Goal: Information Seeking & Learning: Find contact information

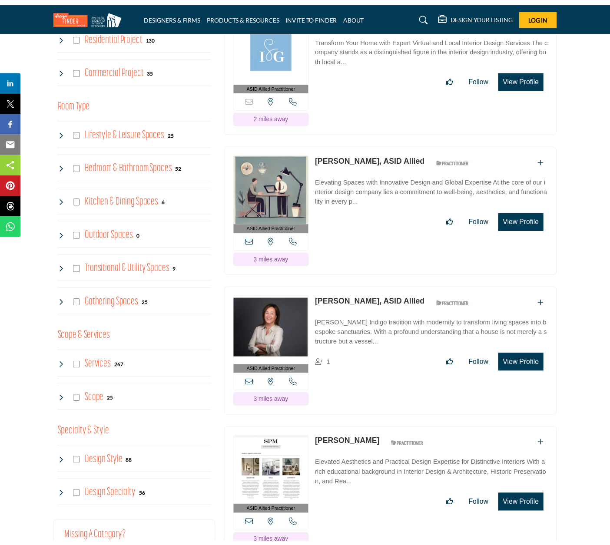
scroll to position [565, 0]
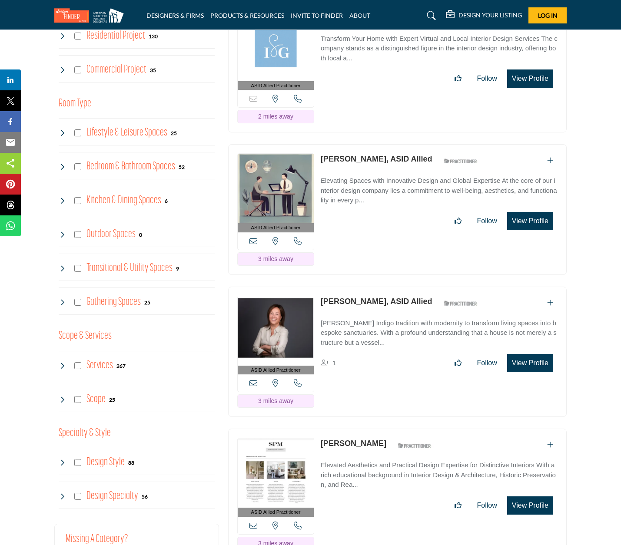
drag, startPoint x: 12, startPoint y: 61, endPoint x: 36, endPoint y: 63, distance: 24.9
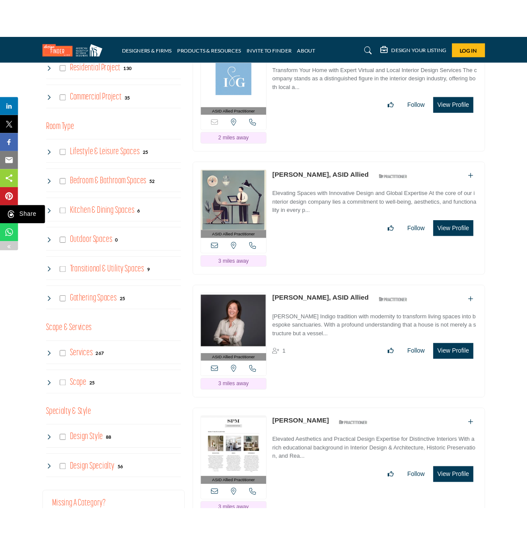
scroll to position [550, 0]
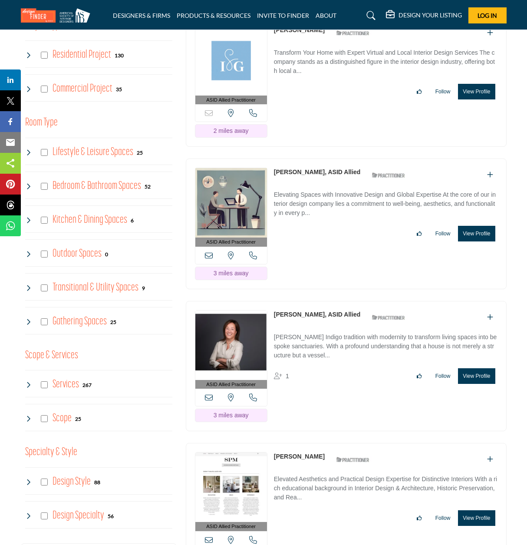
click at [189, 389] on div "ASID Allied Practitioner ASID Allied Practitioners have successfully completed …" at bounding box center [346, 366] width 321 height 131
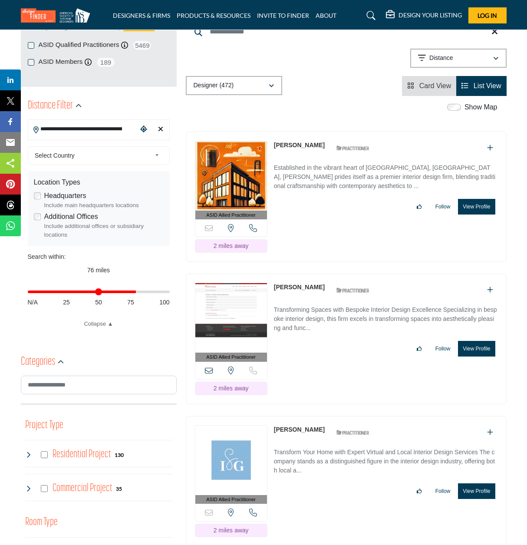
scroll to position [203, 0]
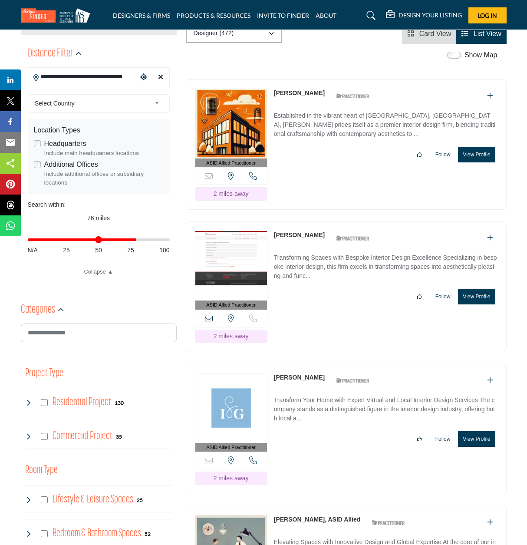
click at [211, 315] on icon at bounding box center [209, 319] width 8 height 8
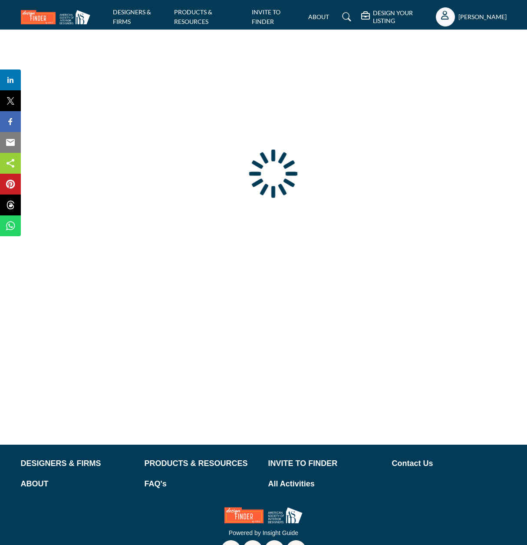
type input "**********"
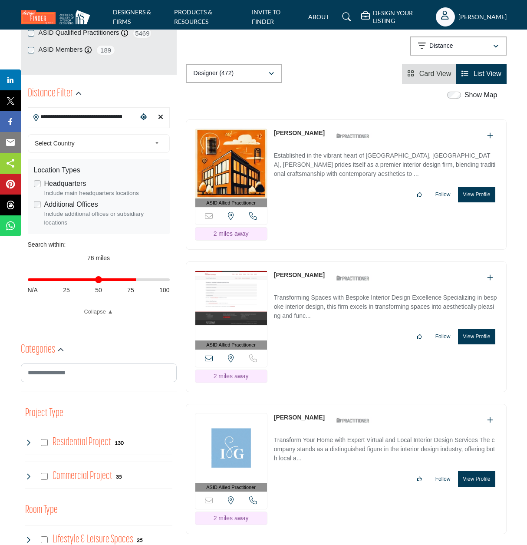
scroll to position [174, 0]
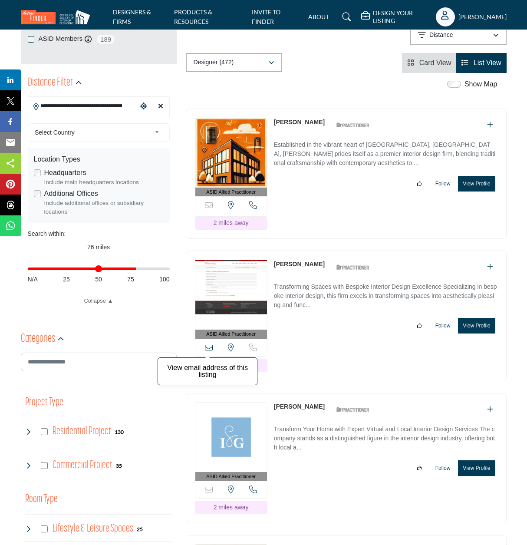
click at [206, 345] on icon at bounding box center [209, 348] width 8 height 8
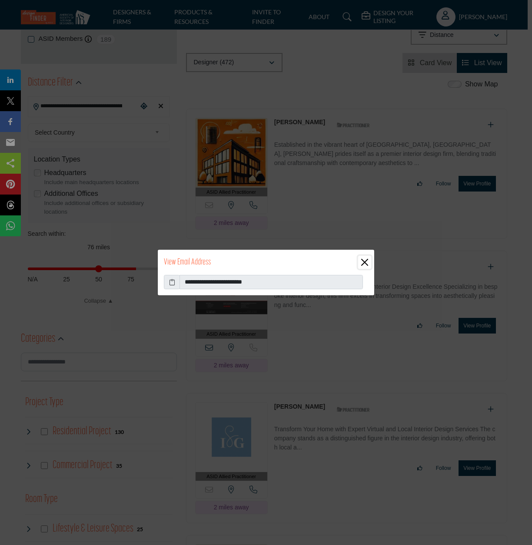
click at [361, 258] on button "Close" at bounding box center [364, 262] width 13 height 13
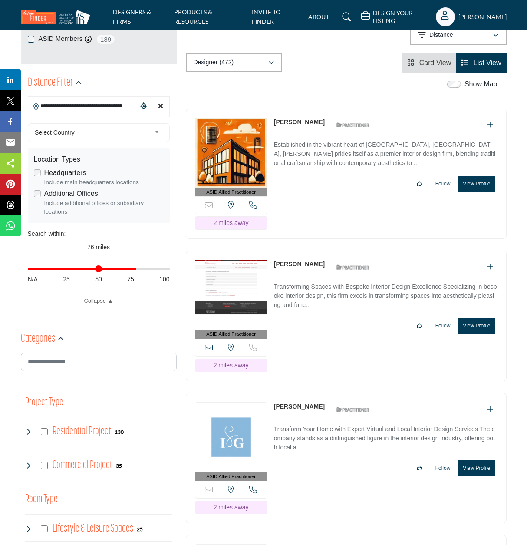
click at [293, 265] on link "Samantha Calicchio" at bounding box center [299, 264] width 51 height 7
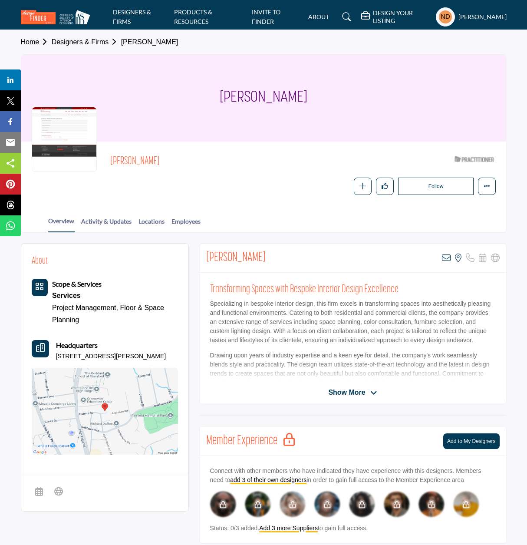
click at [448, 255] on icon at bounding box center [446, 258] width 9 height 9
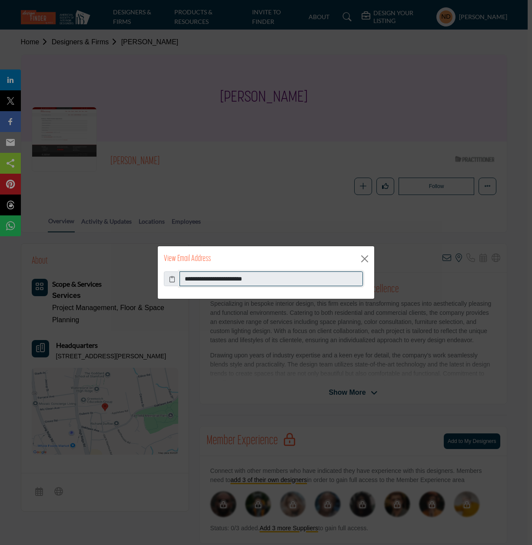
drag, startPoint x: 263, startPoint y: 279, endPoint x: 182, endPoint y: 286, distance: 81.1
click at [182, 286] on input "**********" at bounding box center [270, 279] width 183 height 15
click at [366, 257] on button "Close" at bounding box center [364, 258] width 13 height 13
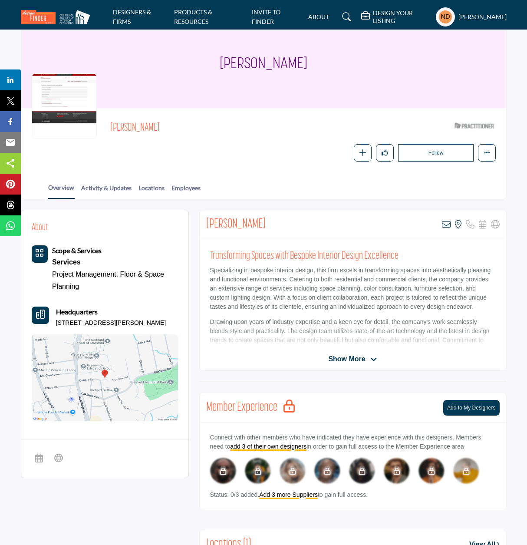
scroll to position [87, 0]
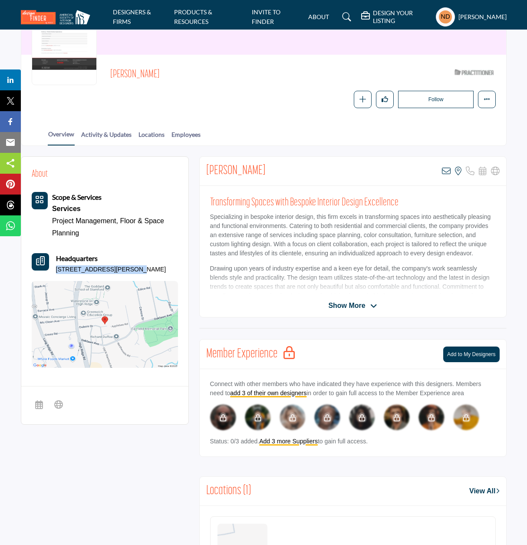
drag, startPoint x: 55, startPoint y: 268, endPoint x: 125, endPoint y: 268, distance: 69.9
click at [125, 268] on div "Headquarters 54 Dubois St, 06905-3406, USA" at bounding box center [105, 263] width 146 height 21
copy p "54 Dubois St, 06905-3406"
click at [154, 104] on div "Follow Following Message Recommend Add to My Suppliers Claim Listing Report Pag…" at bounding box center [302, 100] width 385 height 18
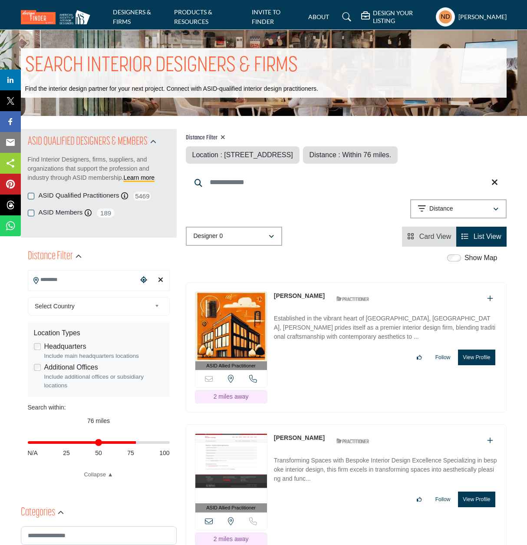
type input "**********"
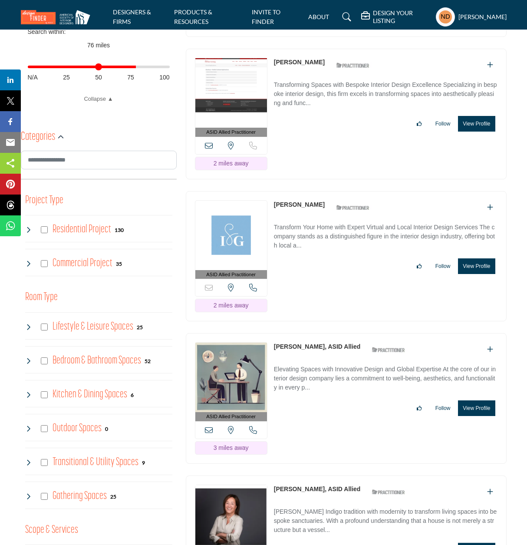
scroll to position [391, 0]
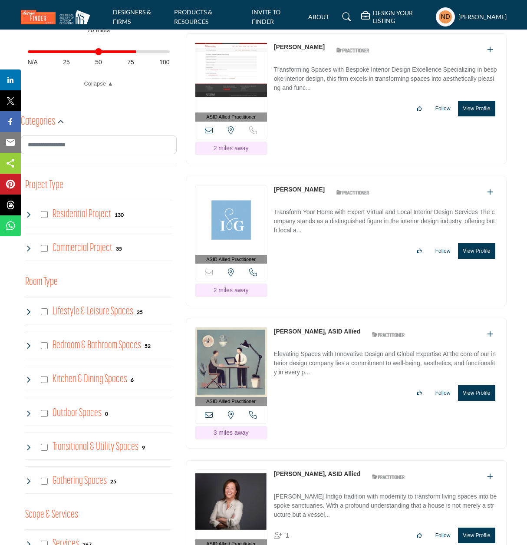
drag, startPoint x: 288, startPoint y: 184, endPoint x: 278, endPoint y: 182, distance: 10.2
click at [278, 182] on div "ASID Allied Practitioner ASID Allied Practitioners have successfully completed …" at bounding box center [346, 241] width 321 height 131
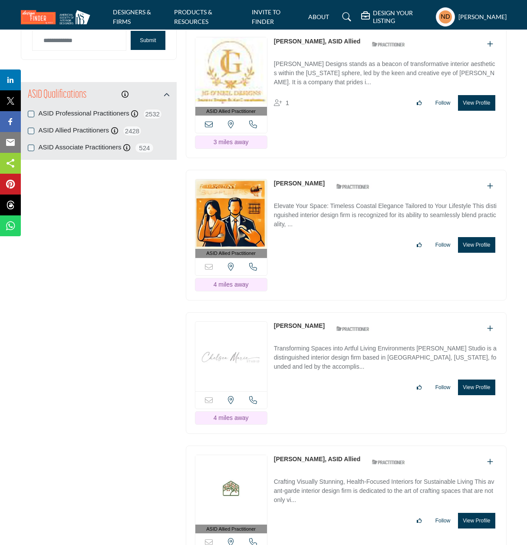
scroll to position [1130, 0]
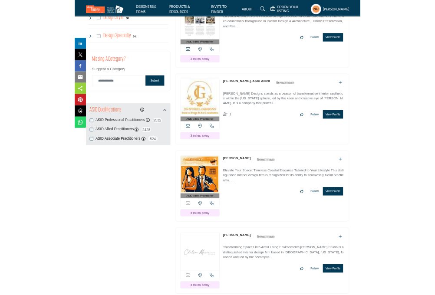
scroll to position [956, 0]
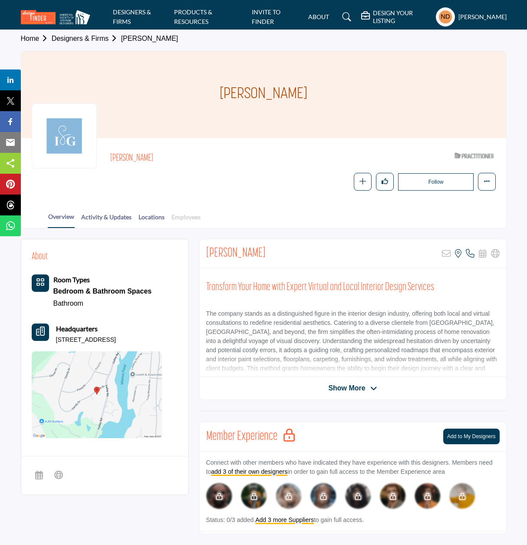
scroll to position [87, 0]
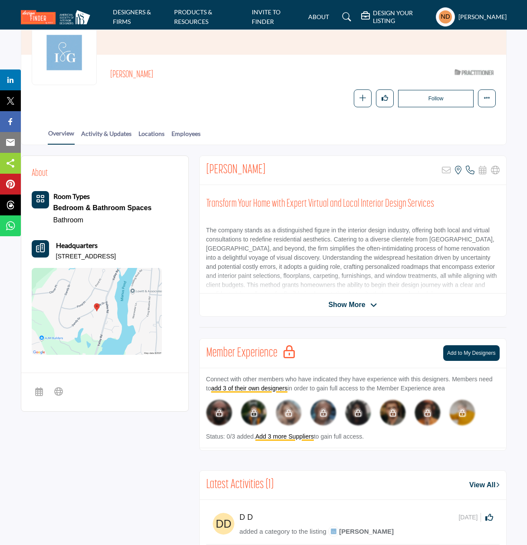
drag, startPoint x: 209, startPoint y: 166, endPoint x: 283, endPoint y: 167, distance: 73.9
click at [283, 167] on div "Marian P. Marino Sorry, but this listing is on a subscription plan which does n…" at bounding box center [353, 170] width 307 height 29
copy h2 "Marian P. Marino"
click at [469, 170] on icon at bounding box center [470, 170] width 9 height 9
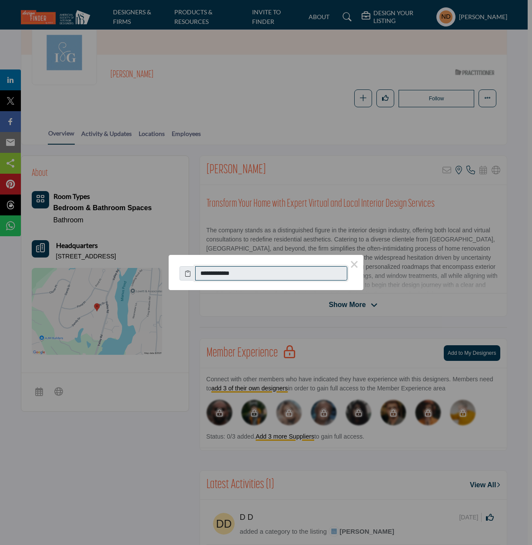
drag, startPoint x: 249, startPoint y: 273, endPoint x: 208, endPoint y: 274, distance: 40.9
click at [208, 274] on input "**********" at bounding box center [271, 273] width 152 height 15
click at [352, 263] on button "×" at bounding box center [354, 264] width 18 height 18
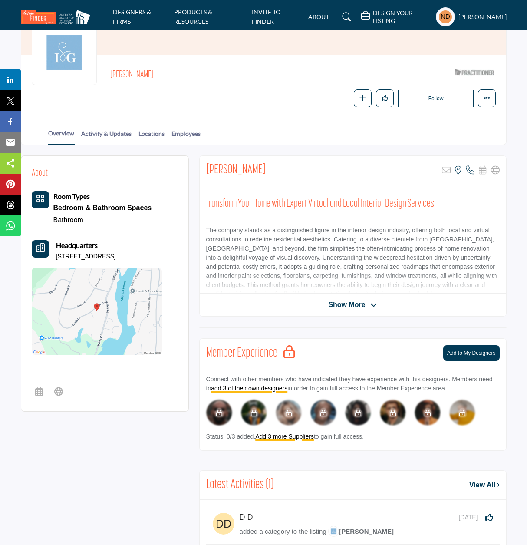
drag, startPoint x: 55, startPoint y: 256, endPoint x: 119, endPoint y: 255, distance: 64.3
click at [119, 255] on div "Headquarters 6 Dandy Dr, 06807-2203, USA" at bounding box center [97, 250] width 130 height 21
copy p "6 Dandy Dr, 06807-2203"
click at [185, 181] on div "About Room Types Bedroom & Bathroom Spaces Bathroom" at bounding box center [104, 261] width 167 height 211
click at [456, 167] on icon at bounding box center [458, 170] width 7 height 9
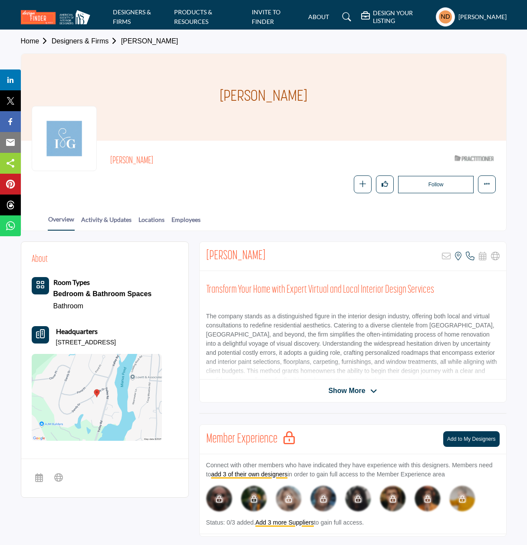
scroll to position [0, 0]
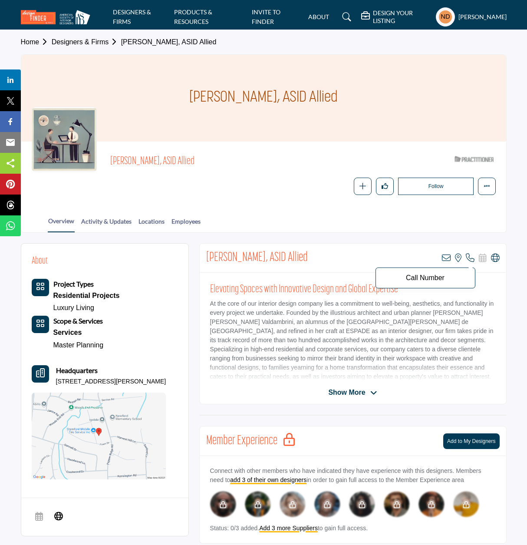
click at [469, 256] on icon at bounding box center [470, 258] width 9 height 9
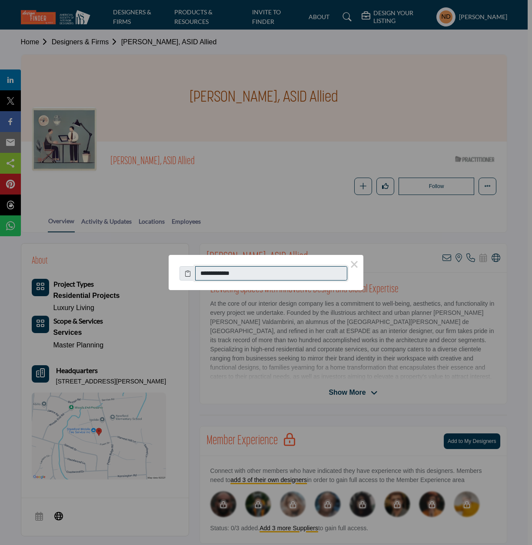
drag, startPoint x: 244, startPoint y: 270, endPoint x: 208, endPoint y: 275, distance: 36.4
click at [208, 275] on input "**********" at bounding box center [271, 273] width 152 height 15
drag, startPoint x: 343, startPoint y: 370, endPoint x: 344, endPoint y: 328, distance: 41.7
click at [344, 368] on div "**********" at bounding box center [266, 272] width 532 height 545
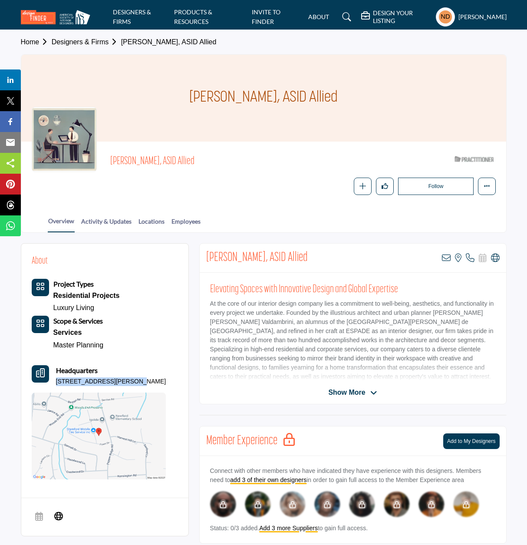
drag, startPoint x: 56, startPoint y: 379, endPoint x: 123, endPoint y: 384, distance: 67.1
click at [123, 384] on p "11 Denise Dr, 06905-2718, USA" at bounding box center [111, 382] width 110 height 9
copy p "11 Denise Dr, 06905-2718"
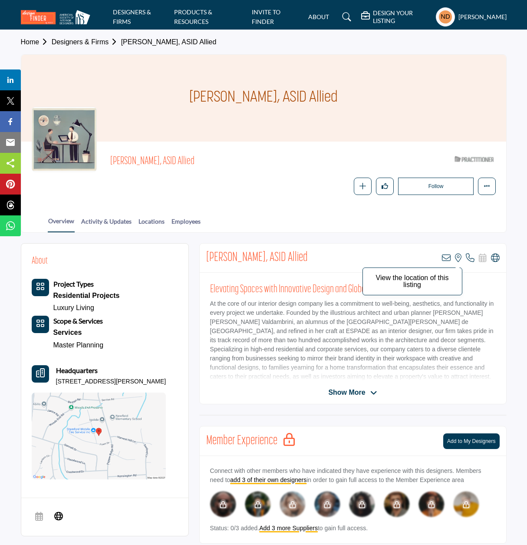
click at [459, 256] on icon at bounding box center [458, 258] width 7 height 9
click at [451, 254] on icon at bounding box center [446, 258] width 9 height 9
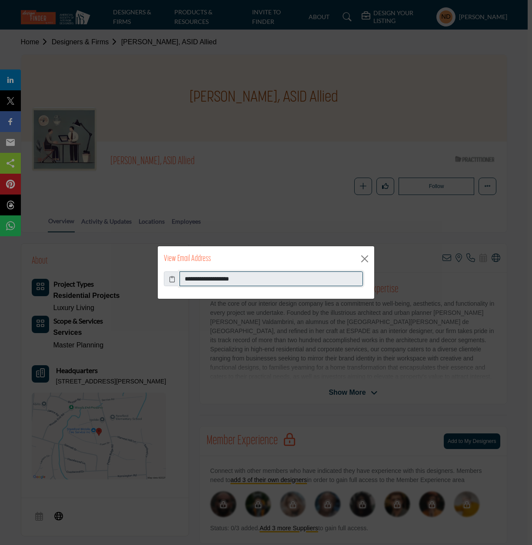
drag, startPoint x: 254, startPoint y: 281, endPoint x: 175, endPoint y: 287, distance: 79.8
click at [175, 287] on div "**********" at bounding box center [266, 285] width 216 height 27
drag, startPoint x: 144, startPoint y: 120, endPoint x: 166, endPoint y: 56, distance: 67.7
click at [144, 119] on div "**********" at bounding box center [266, 272] width 532 height 545
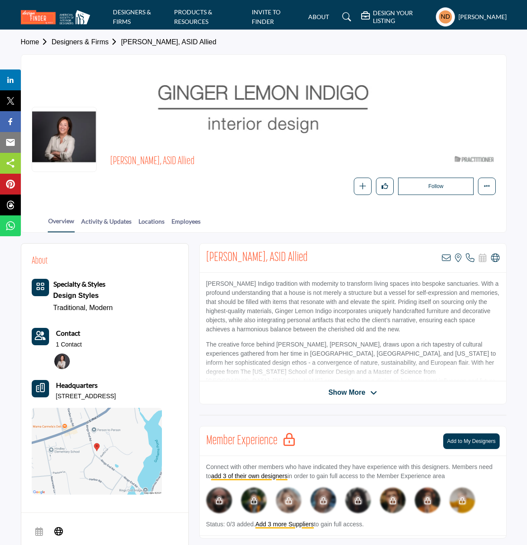
drag, startPoint x: 111, startPoint y: 160, endPoint x: 156, endPoint y: 159, distance: 45.2
click at [156, 159] on span "Barbra Fordyce, ASID Allied" at bounding box center [228, 162] width 237 height 14
copy span "Barbra Fordyce"
click at [467, 255] on icon at bounding box center [470, 258] width 9 height 9
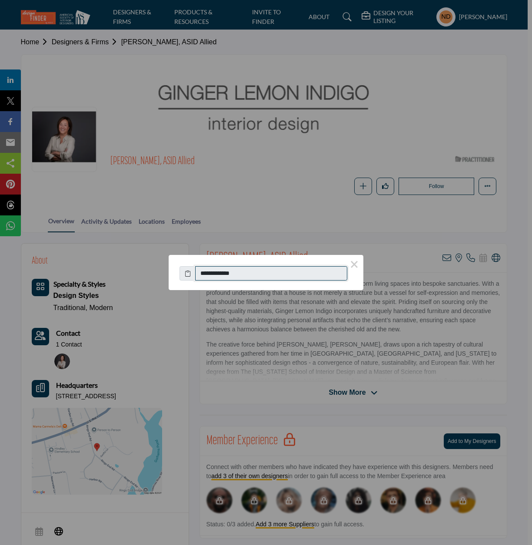
drag, startPoint x: 249, startPoint y: 275, endPoint x: 209, endPoint y: 275, distance: 40.0
click at [209, 275] on input "**********" at bounding box center [271, 273] width 152 height 15
click at [353, 266] on button "×" at bounding box center [354, 264] width 18 height 18
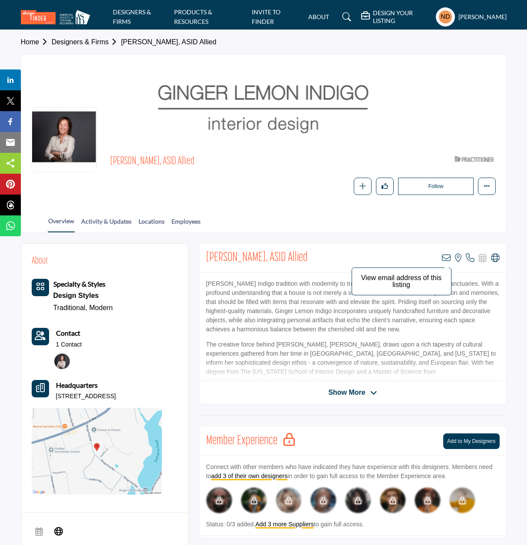
click at [444, 254] on icon at bounding box center [446, 258] width 9 height 9
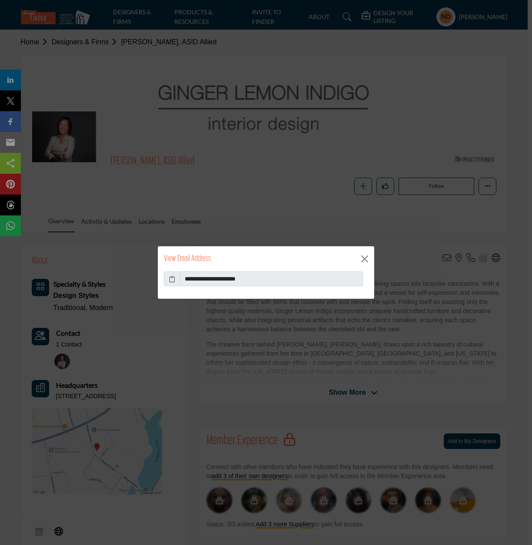
click at [172, 279] on icon at bounding box center [172, 279] width 6 height 9
click at [372, 260] on div "View Email Address" at bounding box center [266, 258] width 216 height 25
click at [363, 258] on button "Close" at bounding box center [364, 258] width 13 height 13
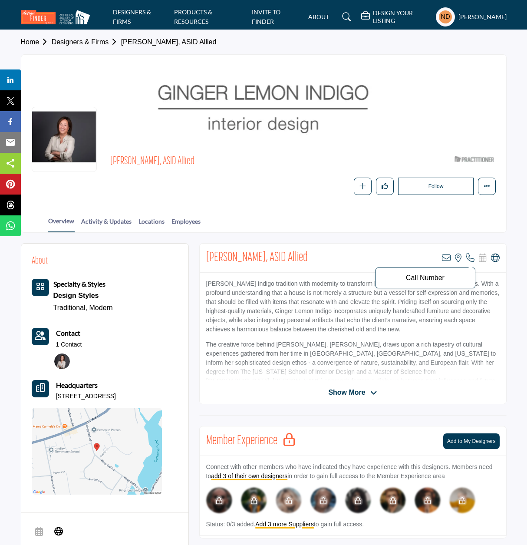
click at [467, 255] on icon at bounding box center [470, 258] width 9 height 9
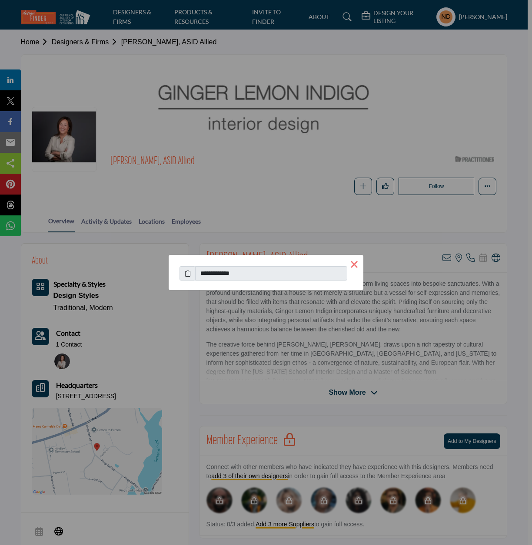
click at [351, 260] on button "×" at bounding box center [354, 264] width 18 height 18
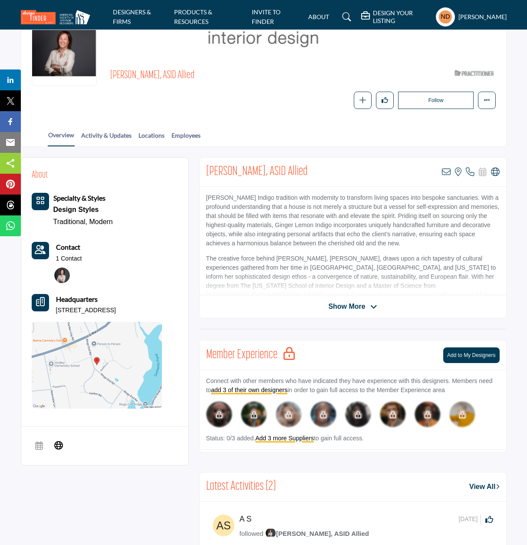
scroll to position [87, 0]
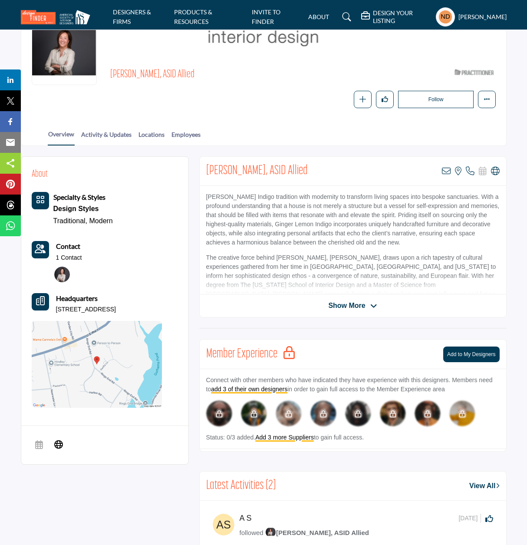
drag, startPoint x: 55, startPoint y: 306, endPoint x: 134, endPoint y: 309, distance: 78.7
click at [134, 309] on div "Headquarters 35 Rings End Rd, 06820-5823, USA" at bounding box center [97, 303] width 130 height 21
copy p "35 Rings End Rd, 06820-5823"
click at [457, 168] on icon at bounding box center [458, 171] width 7 height 9
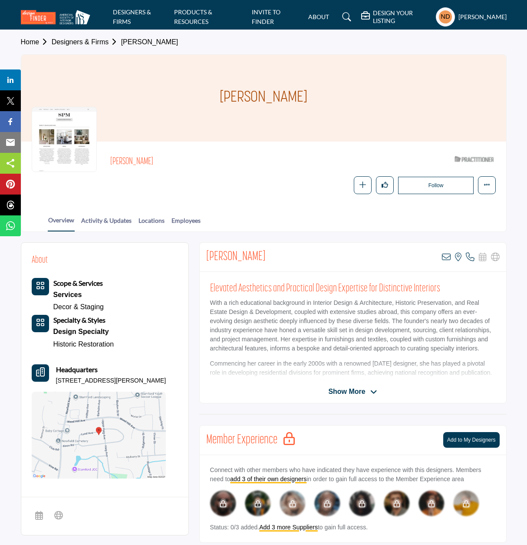
click at [59, 123] on div at bounding box center [64, 139] width 65 height 65
click at [59, 130] on div at bounding box center [64, 139] width 65 height 65
click at [60, 130] on div at bounding box center [64, 139] width 65 height 65
drag, startPoint x: 56, startPoint y: 124, endPoint x: 51, endPoint y: 151, distance: 27.9
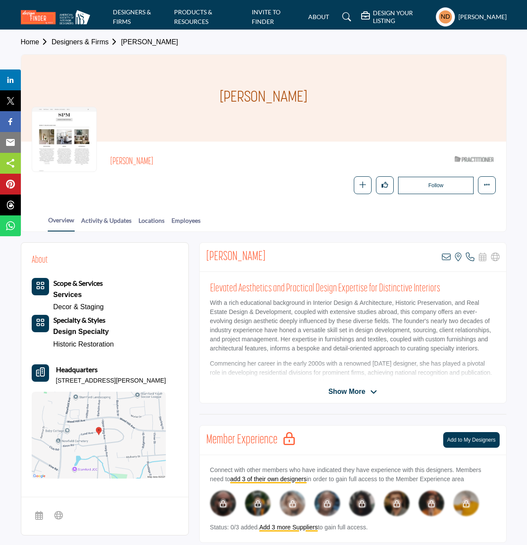
click at [51, 151] on div at bounding box center [64, 139] width 65 height 65
click at [233, 207] on div "Overview Activity & Updates Locations Employees" at bounding box center [275, 218] width 464 height 27
click at [172, 114] on div "Sarah Major" at bounding box center [263, 98] width 485 height 87
click at [212, 167] on h2 "Sarah Major" at bounding box center [229, 161] width 239 height 11
click at [95, 192] on div "Sarah Major ASID Qualified Practitioner who validates work and experience to ho…" at bounding box center [264, 173] width 464 height 42
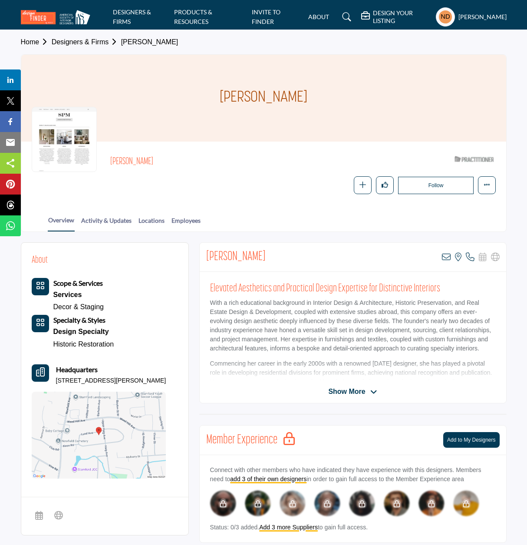
click at [236, 176] on div "Follow Following Message Recommend Add to My Suppliers Claim Listing Report Pag…" at bounding box center [302, 185] width 385 height 18
click at [468, 256] on icon at bounding box center [470, 257] width 9 height 9
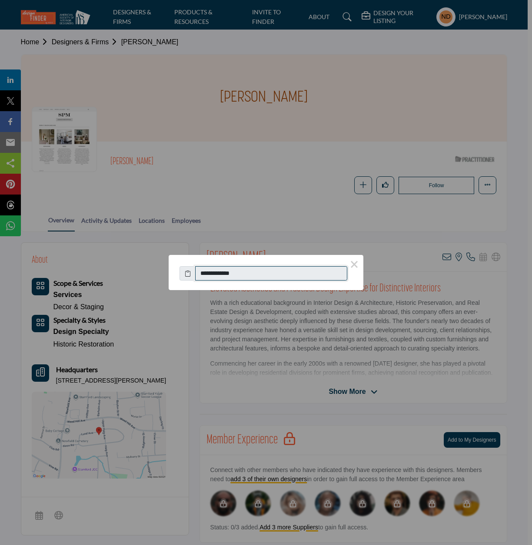
drag, startPoint x: 245, startPoint y: 272, endPoint x: 210, endPoint y: 275, distance: 35.8
click at [210, 275] on input "**********" at bounding box center [271, 273] width 152 height 15
click at [358, 259] on button "×" at bounding box center [354, 264] width 18 height 18
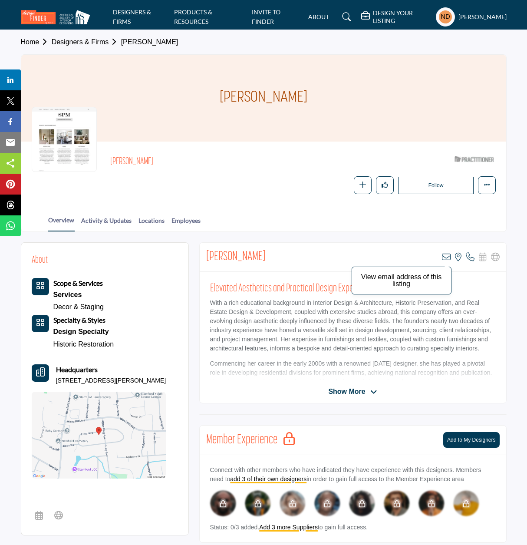
click at [444, 255] on icon at bounding box center [446, 257] width 9 height 9
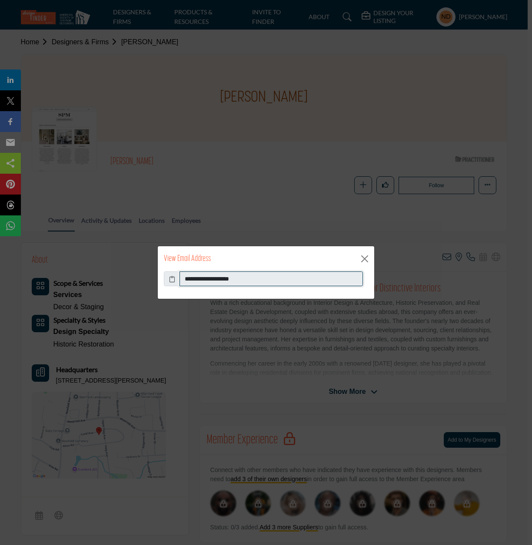
drag, startPoint x: 250, startPoint y: 278, endPoint x: 179, endPoint y: 282, distance: 71.8
click at [179, 282] on div "**********" at bounding box center [266, 279] width 204 height 15
click at [369, 259] on button "Close" at bounding box center [364, 258] width 13 height 13
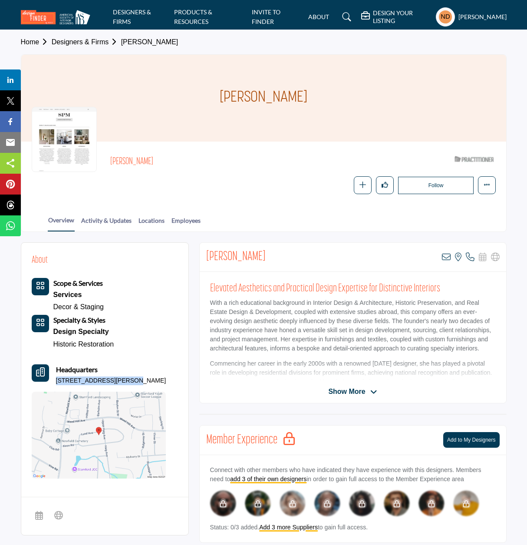
drag, startPoint x: 56, startPoint y: 380, endPoint x: 123, endPoint y: 382, distance: 66.9
click at [123, 382] on p "12 Lund Ave, 06907-1513, USA" at bounding box center [111, 381] width 110 height 9
copy p "12 Lund Ave, 06907-1513"
click at [459, 257] on icon at bounding box center [458, 257] width 7 height 9
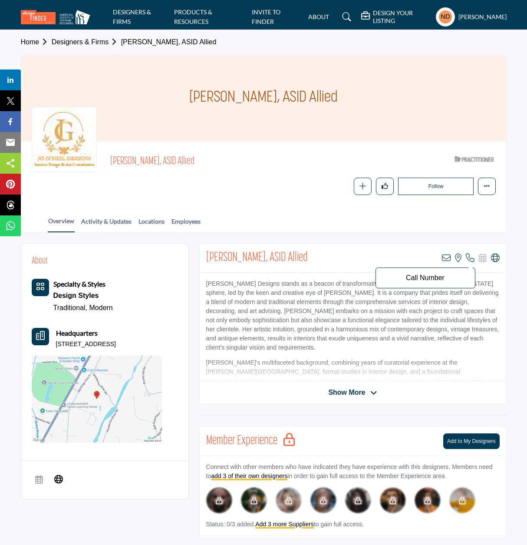
click at [470, 254] on icon at bounding box center [470, 258] width 9 height 9
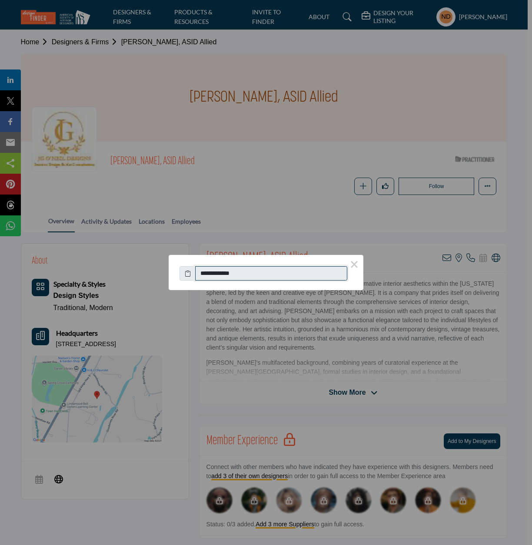
drag, startPoint x: 247, startPoint y: 274, endPoint x: 209, endPoint y: 277, distance: 37.5
click at [209, 277] on input "**********" at bounding box center [271, 273] width 152 height 15
click at [358, 261] on button "×" at bounding box center [354, 264] width 18 height 18
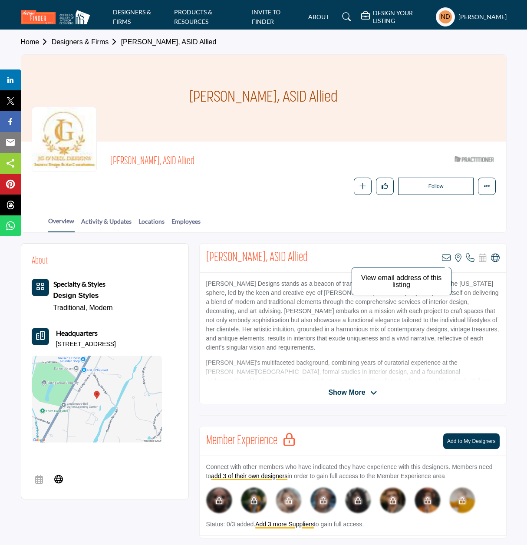
click at [446, 256] on icon at bounding box center [446, 258] width 9 height 9
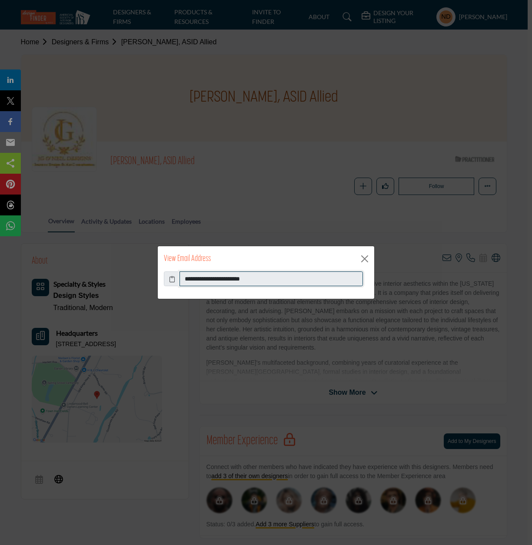
drag, startPoint x: 265, startPoint y: 280, endPoint x: 185, endPoint y: 286, distance: 80.2
click at [185, 286] on input "**********" at bounding box center [270, 279] width 183 height 15
click at [369, 264] on button "Close" at bounding box center [364, 258] width 13 height 13
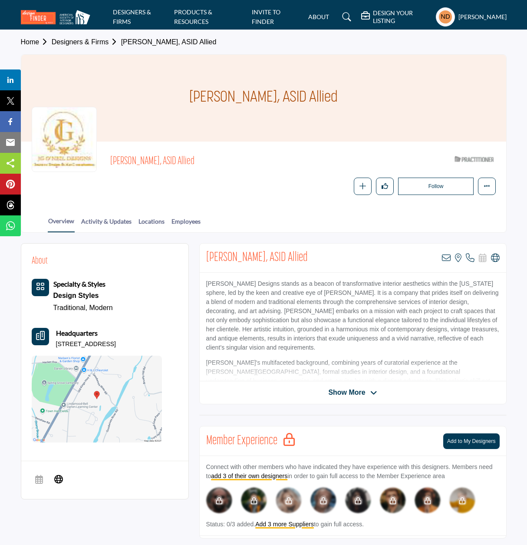
click at [56, 344] on p "5 Goodwives River Rd, 06820-5919, USA" at bounding box center [86, 344] width 60 height 9
drag, startPoint x: 53, startPoint y: 344, endPoint x: 148, endPoint y: 342, distance: 94.7
click at [148, 342] on div "Headquarters 5 Goodwives River Rd, 06820-5919, USA" at bounding box center [97, 338] width 130 height 21
copy p "5 Goodwives River Rd, 06820-5919"
click at [457, 258] on icon at bounding box center [458, 258] width 7 height 9
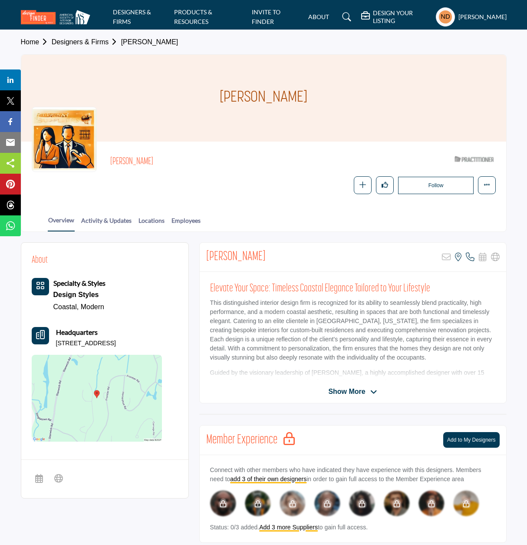
click at [53, 140] on div at bounding box center [64, 139] width 65 height 65
drag, startPoint x: 53, startPoint y: 133, endPoint x: 54, endPoint y: 114, distance: 18.3
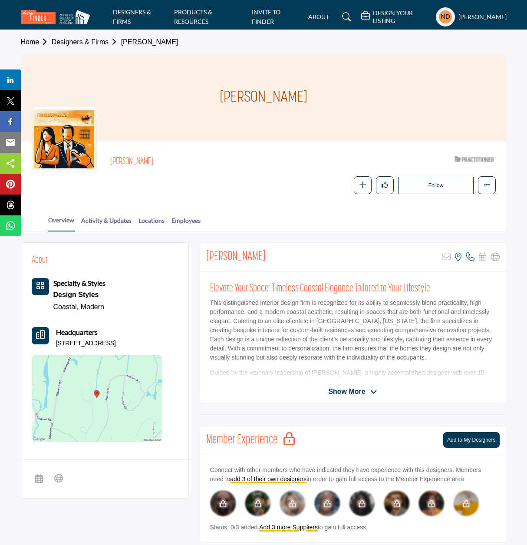
drag, startPoint x: 235, startPoint y: 167, endPoint x: 211, endPoint y: 187, distance: 30.8
click at [211, 187] on div "Follow Following Message Recommend Add to My Suppliers Claim Listing Report Page" at bounding box center [302, 185] width 385 height 18
click at [343, 393] on span "Show More" at bounding box center [346, 392] width 37 height 10
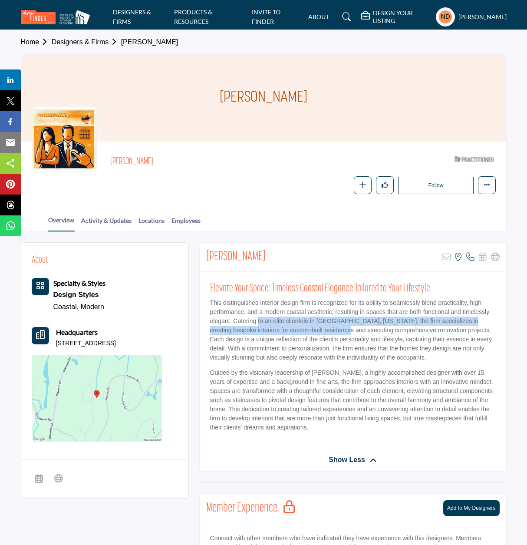
drag, startPoint x: 257, startPoint y: 323, endPoint x: 319, endPoint y: 327, distance: 62.3
click at [319, 327] on p "This distinguished interior design firm is recognized for its ability to seamle…" at bounding box center [353, 330] width 286 height 64
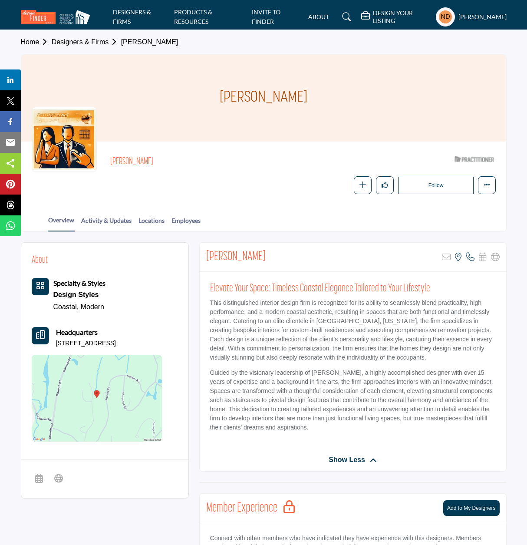
drag, startPoint x: 319, startPoint y: 327, endPoint x: 261, endPoint y: 361, distance: 66.8
click at [261, 361] on p "This distinguished interior design firm is recognized for its ability to seamle…" at bounding box center [353, 330] width 286 height 64
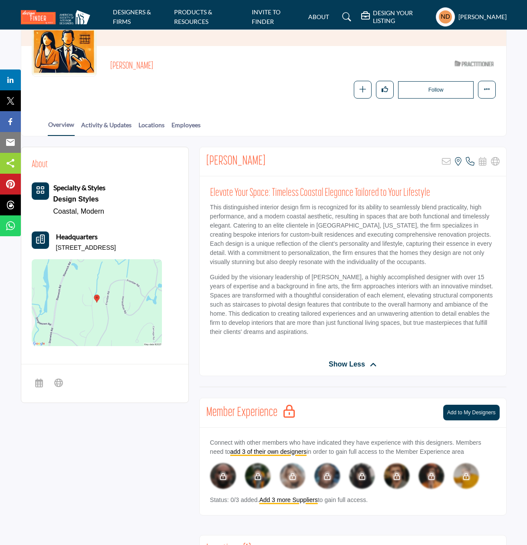
scroll to position [78, 0]
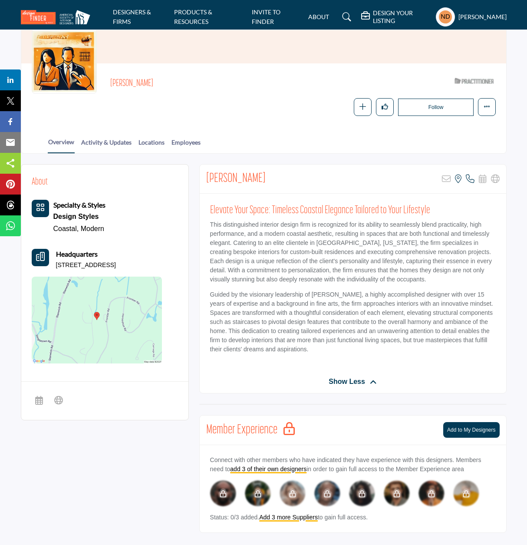
click at [472, 178] on icon at bounding box center [470, 179] width 9 height 9
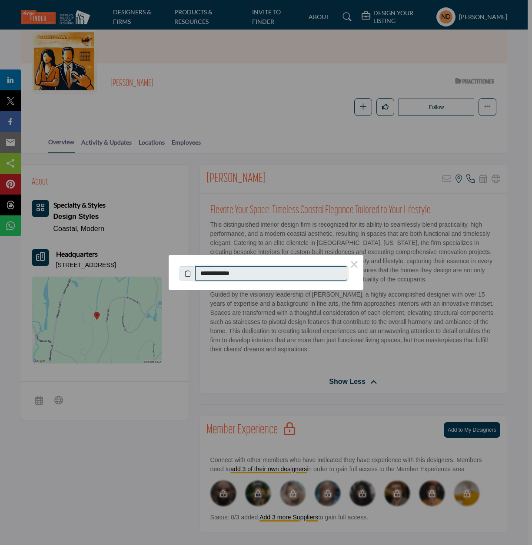
drag, startPoint x: 247, startPoint y: 274, endPoint x: 209, endPoint y: 276, distance: 38.3
click at [209, 276] on input "**********" at bounding box center [271, 273] width 152 height 15
click at [236, 225] on div "**********" at bounding box center [266, 272] width 532 height 545
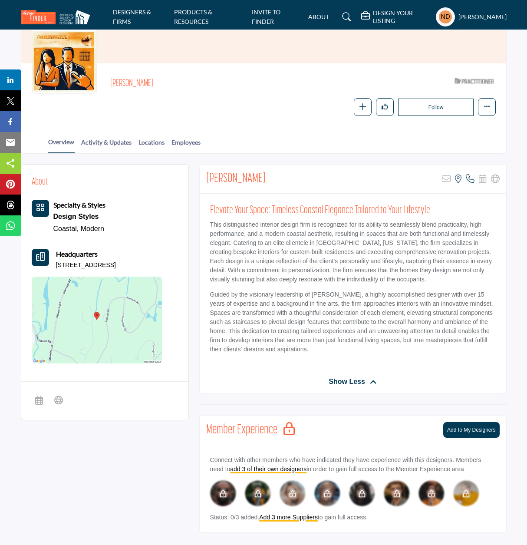
drag, startPoint x: 55, startPoint y: 264, endPoint x: 129, endPoint y: 265, distance: 73.9
click at [129, 265] on div "Headquarters [STREET_ADDRESS]" at bounding box center [97, 259] width 130 height 21
copy p "[STREET_ADDRESS]"
click at [184, 262] on div "About Specialty & Styles Design Styles Coastal, Modern Headquarters" at bounding box center [104, 270] width 167 height 211
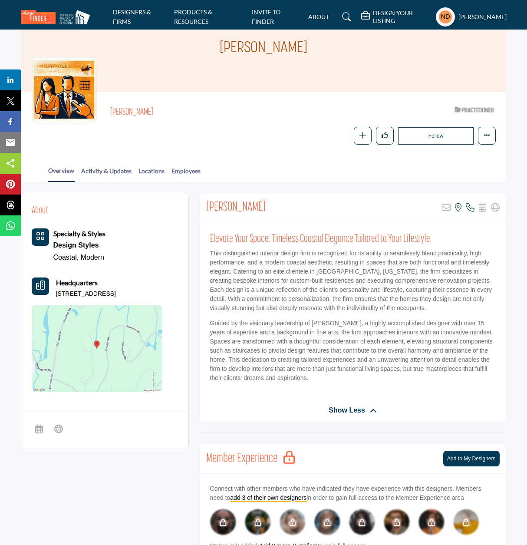
scroll to position [35, 0]
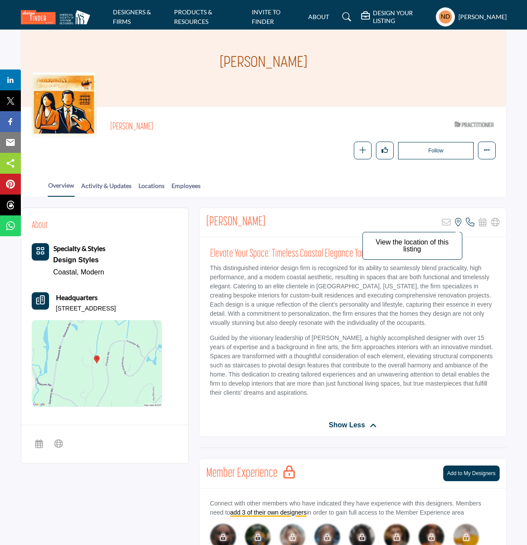
click at [456, 225] on icon at bounding box center [458, 222] width 7 height 9
